Goal: Navigation & Orientation: Understand site structure

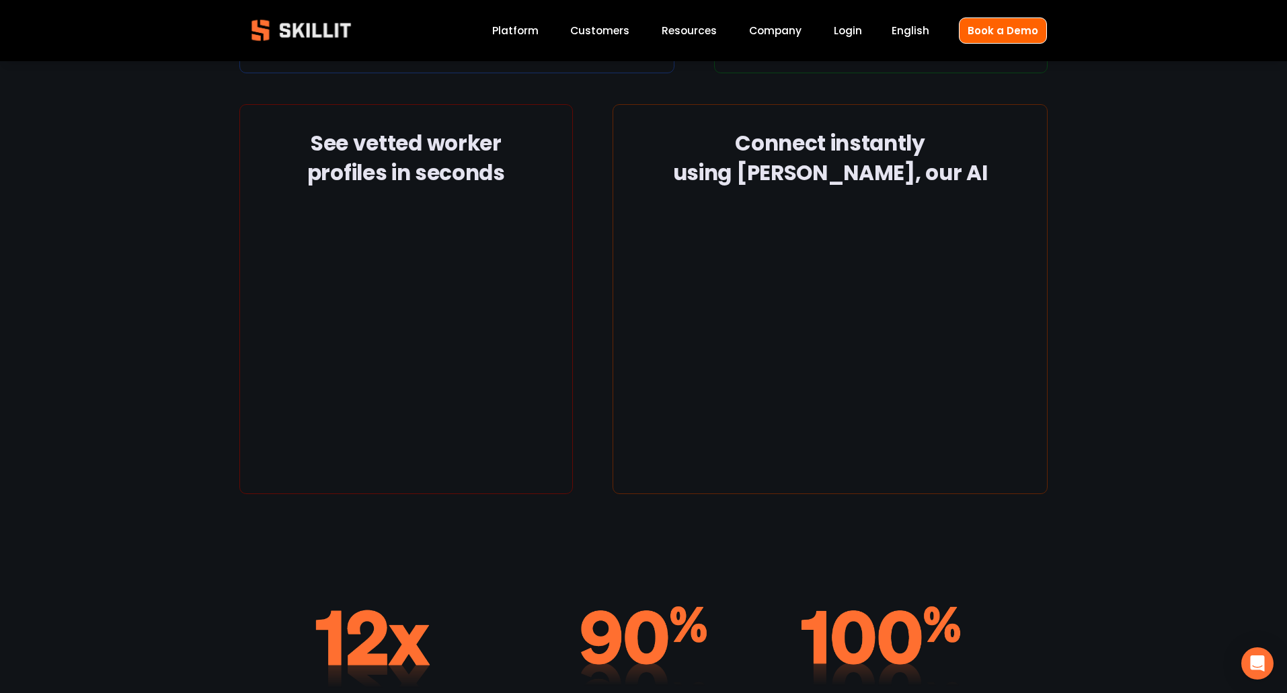
scroll to position [2430, 0]
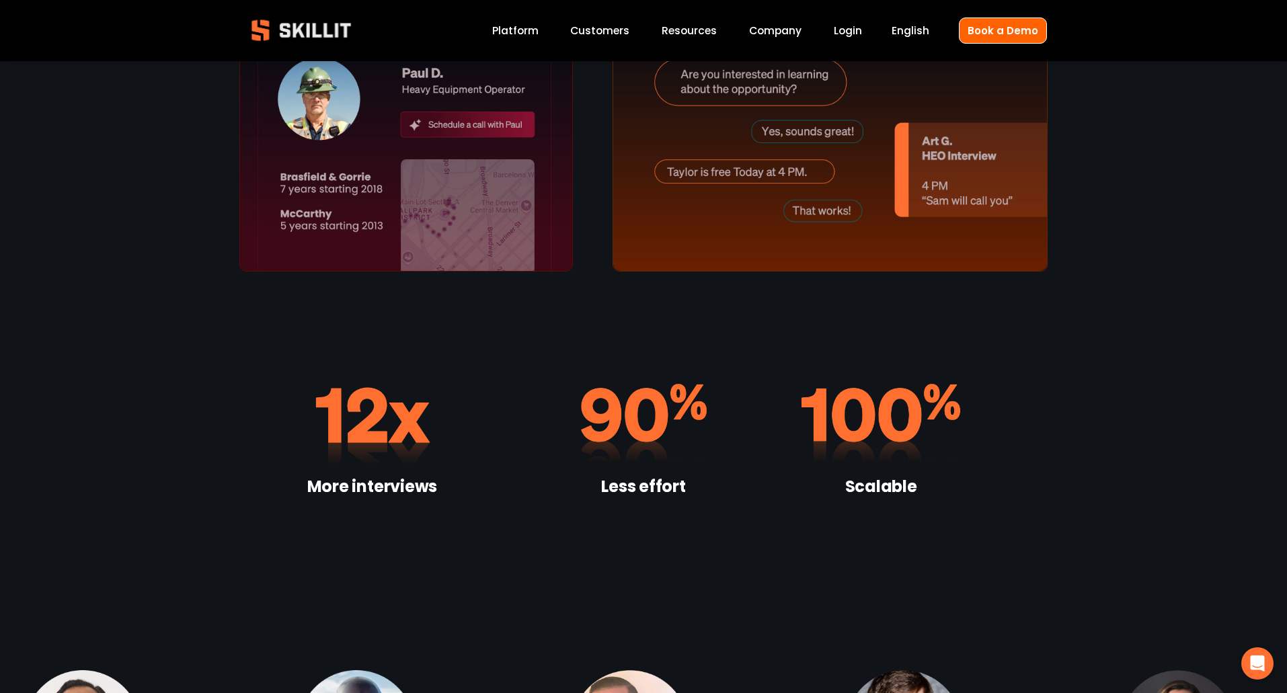
click at [531, 24] on link "Platform" at bounding box center [515, 31] width 46 height 18
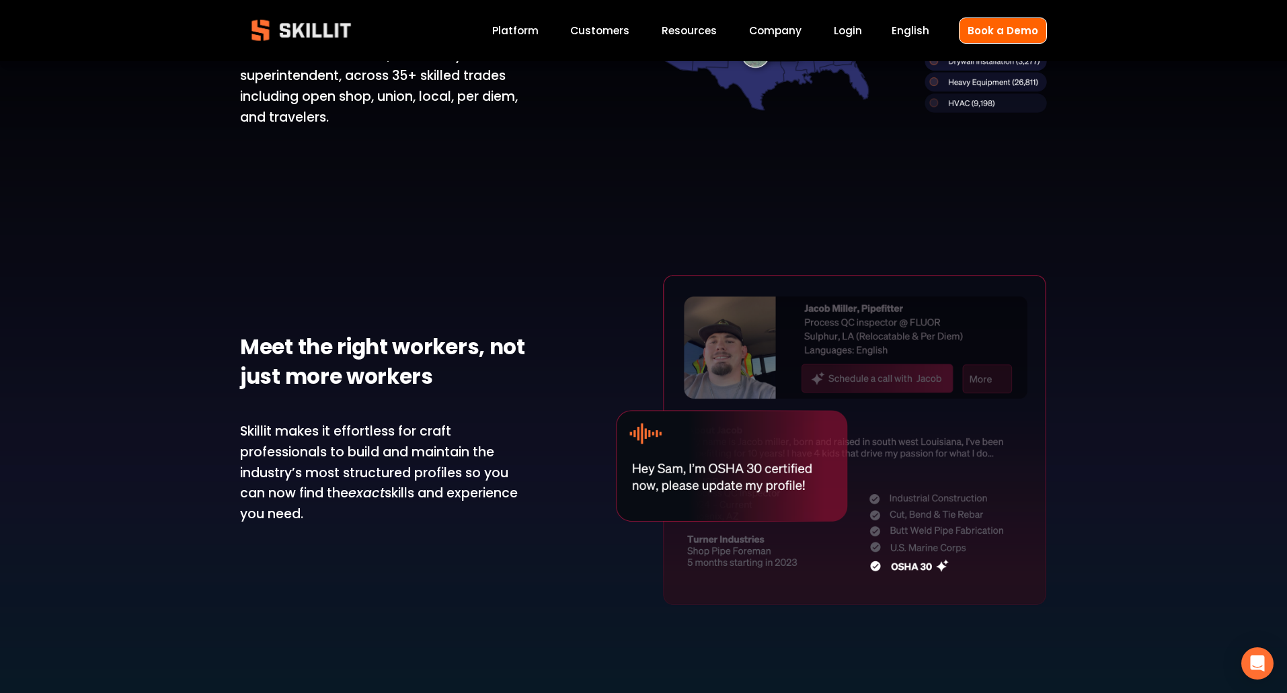
scroll to position [1159, 0]
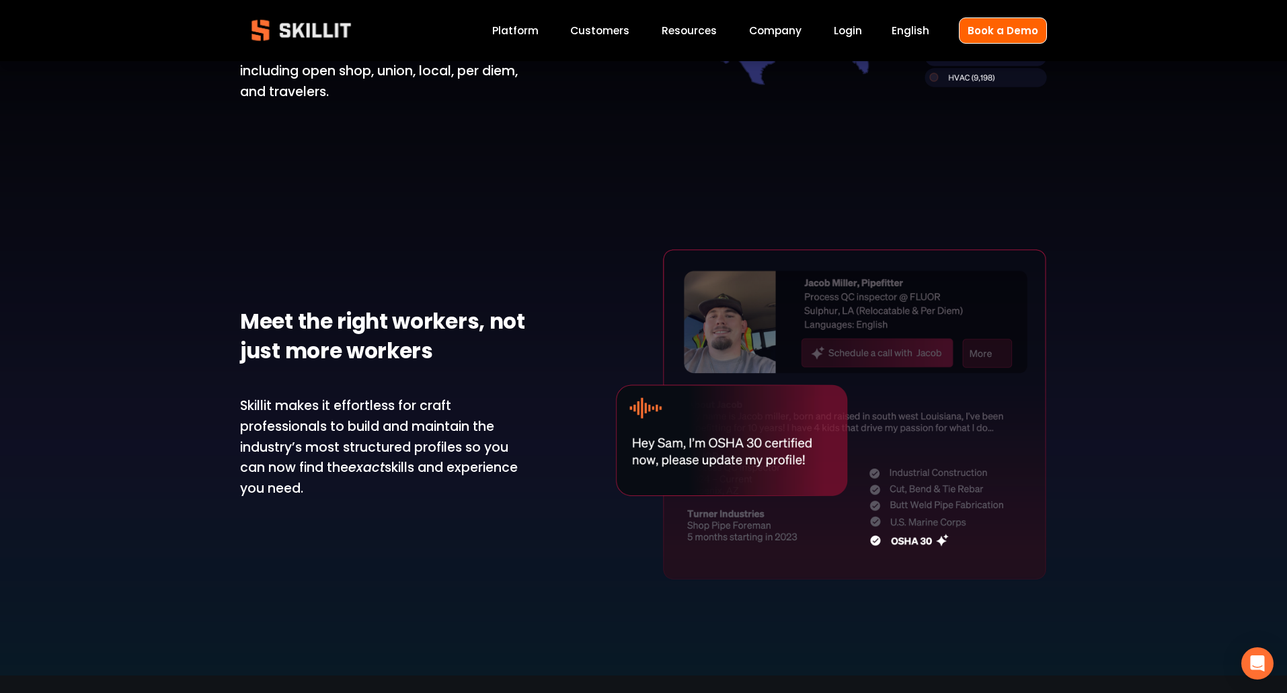
click at [317, 31] on img at bounding box center [301, 30] width 122 height 40
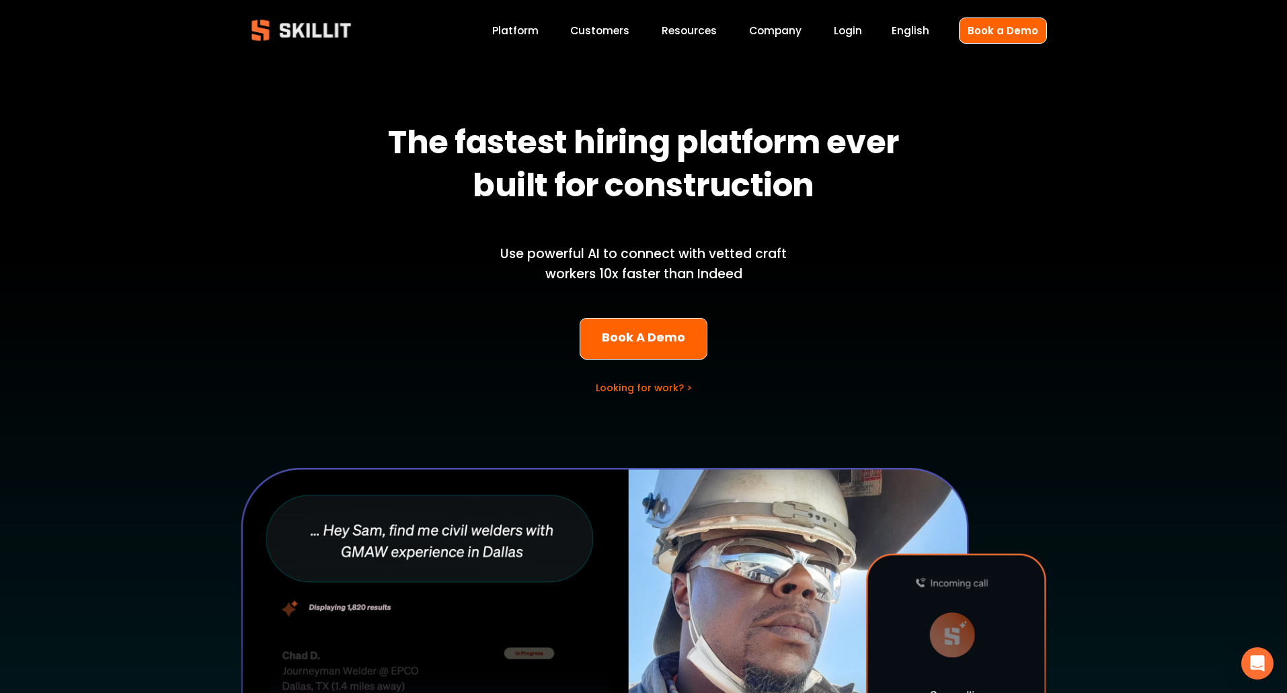
click at [549, 35] on div at bounding box center [643, 456] width 1287 height 895
click at [537, 34] on link "Platform" at bounding box center [515, 31] width 46 height 18
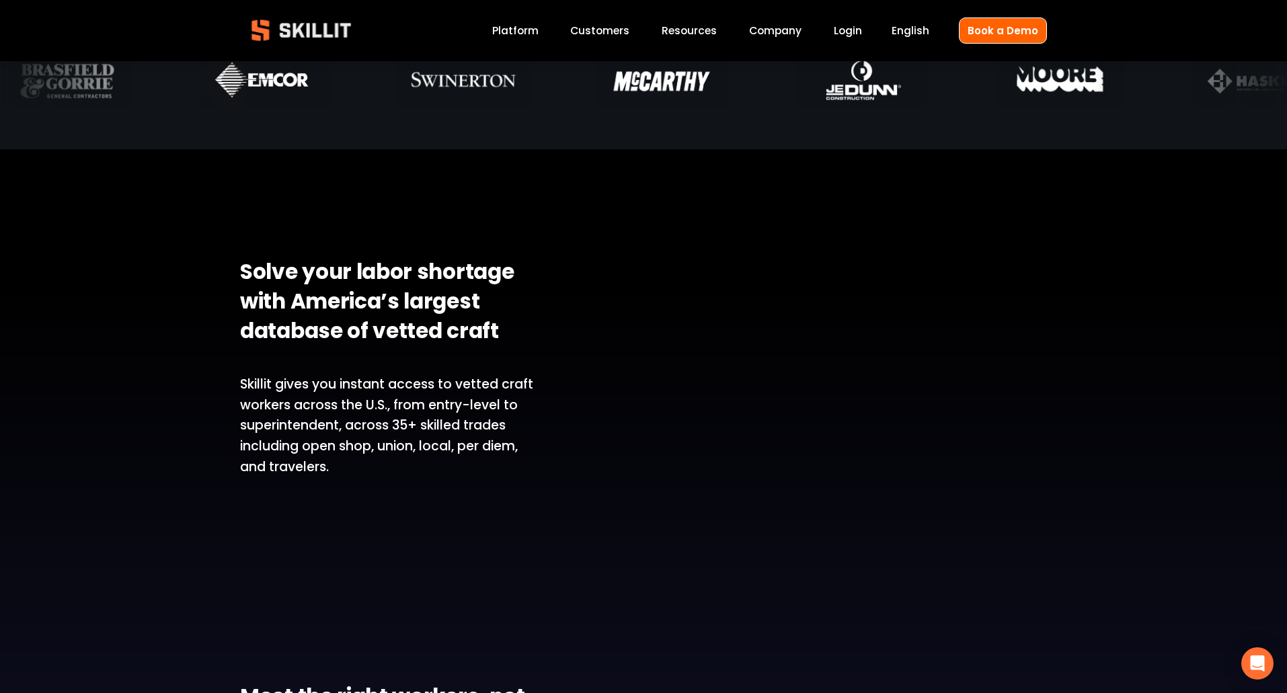
scroll to position [788, 0]
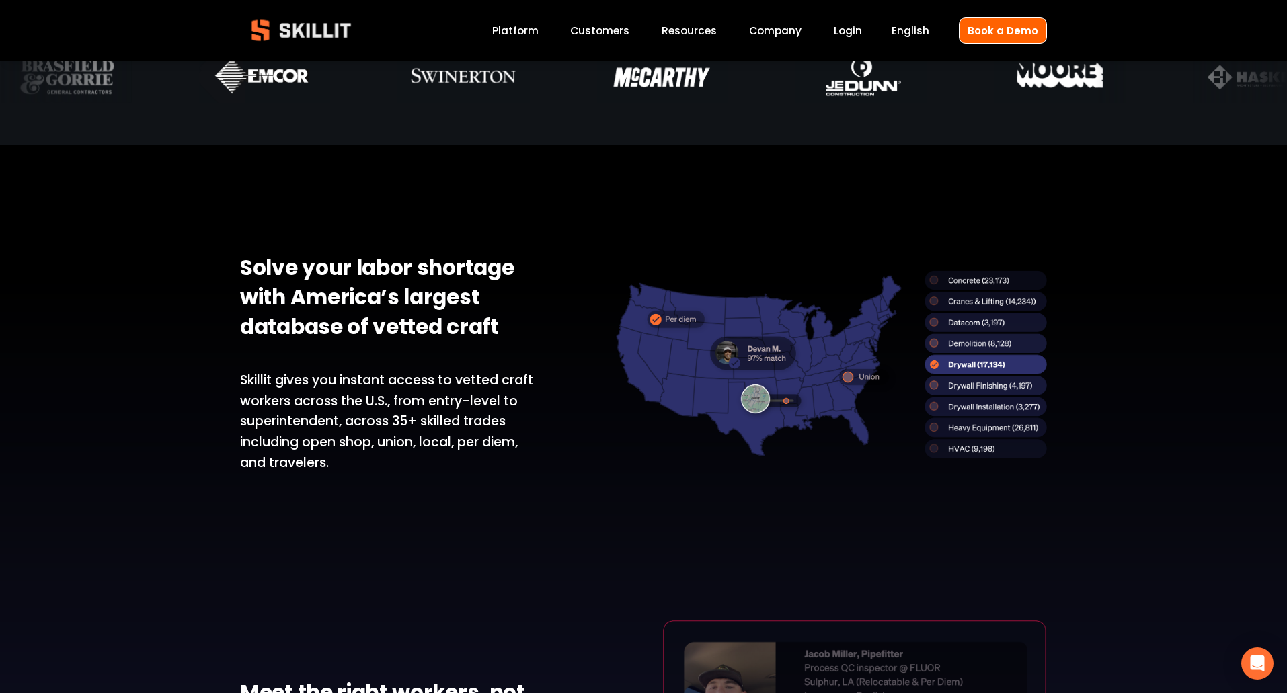
click at [1132, 139] on div at bounding box center [643, 76] width 1287 height 139
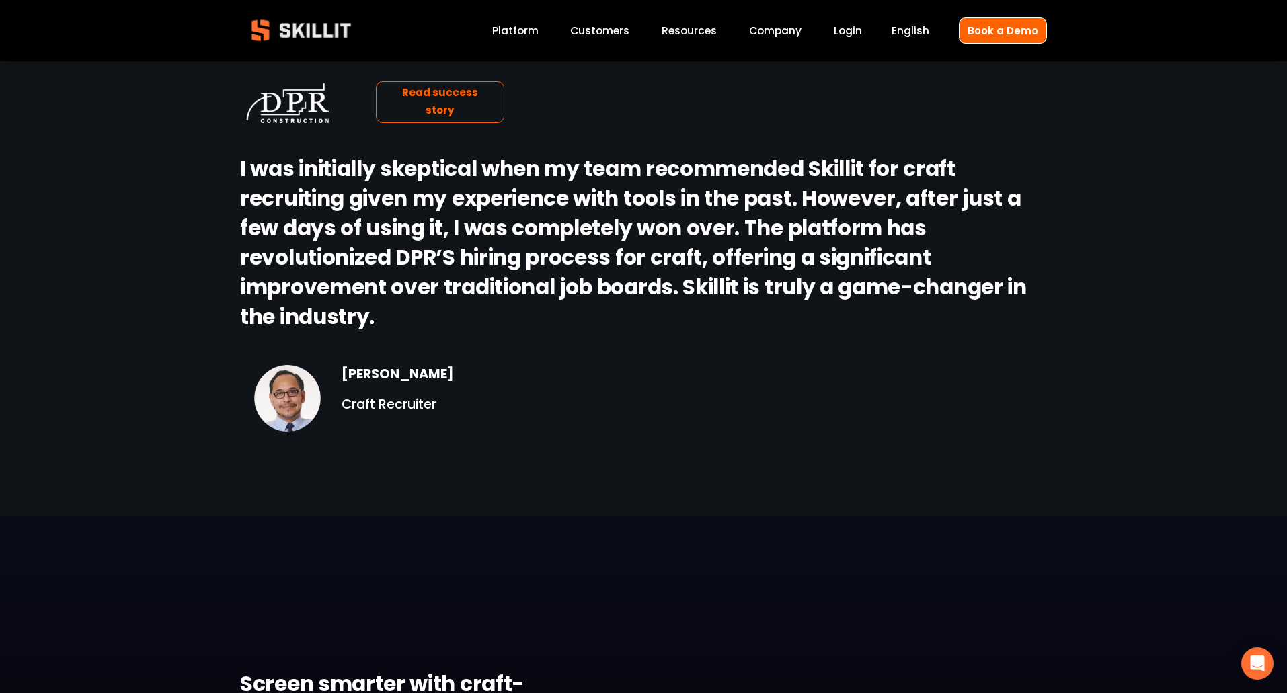
scroll to position [1835, 0]
